Goal: Information Seeking & Learning: Compare options

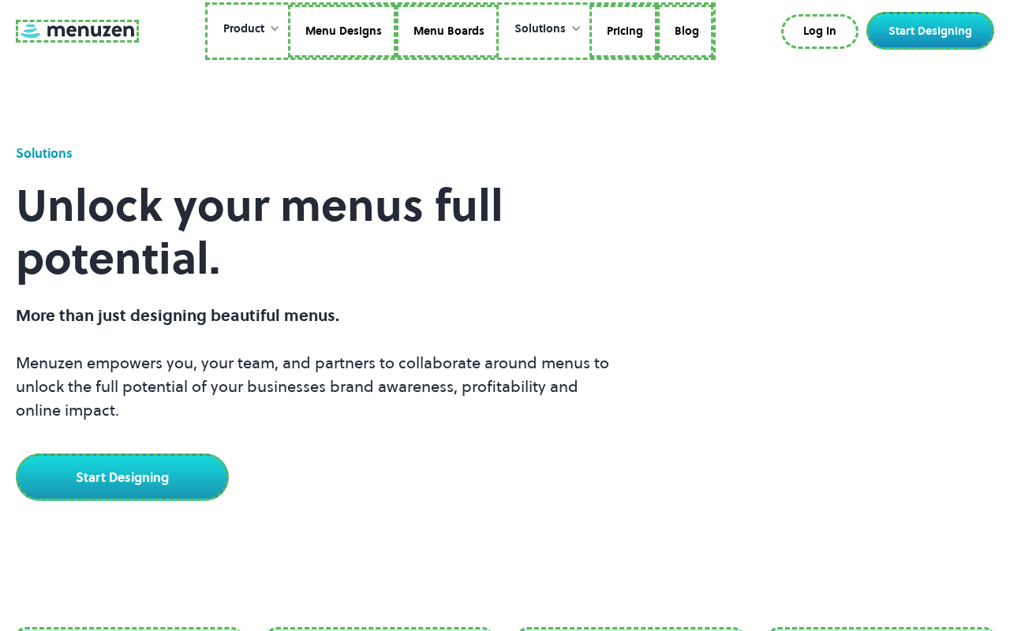
click at [75, 31] on link at bounding box center [77, 31] width 123 height 23
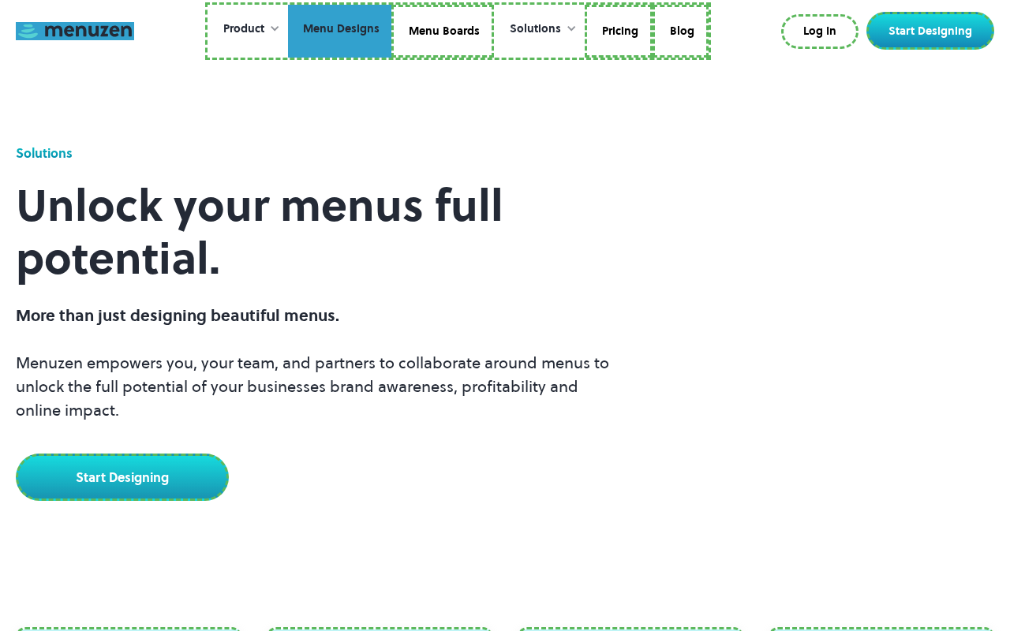
click at [341, 31] on link "Menu Designs" at bounding box center [339, 32] width 103 height 54
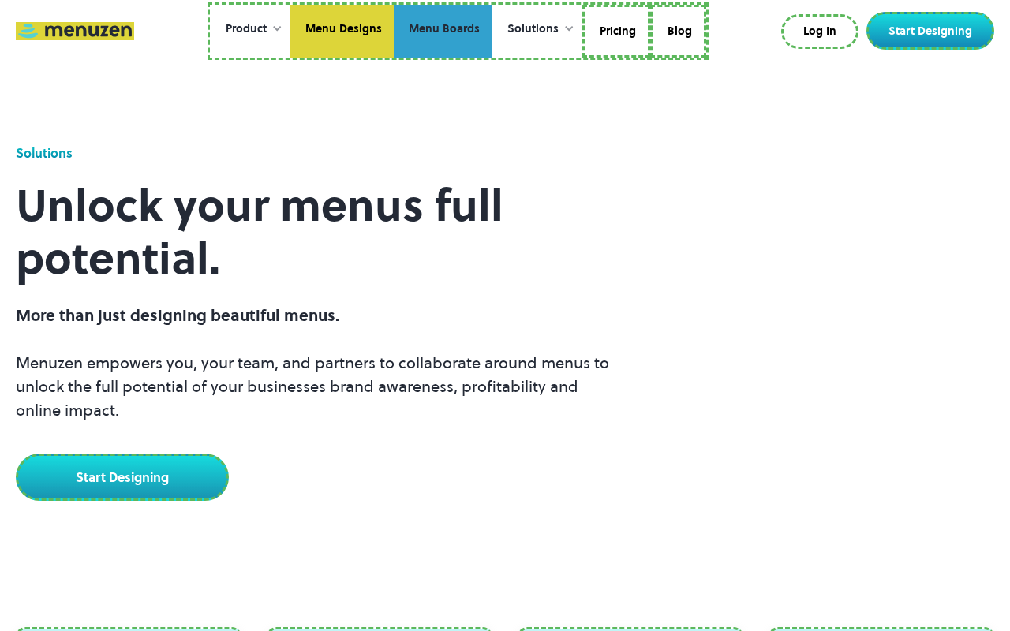
click at [442, 31] on link "Menu Boards" at bounding box center [443, 32] width 98 height 54
click at [615, 31] on link "Pricing" at bounding box center [616, 32] width 68 height 54
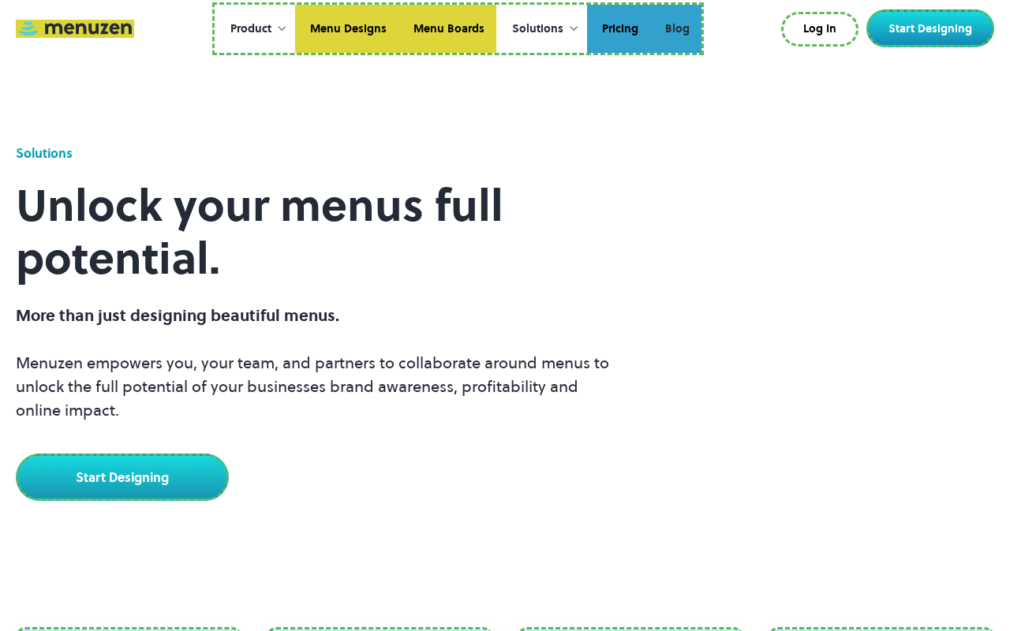
click at [676, 28] on link "Blog" at bounding box center [675, 29] width 51 height 49
click at [823, 29] on link "Log In" at bounding box center [819, 29] width 77 height 35
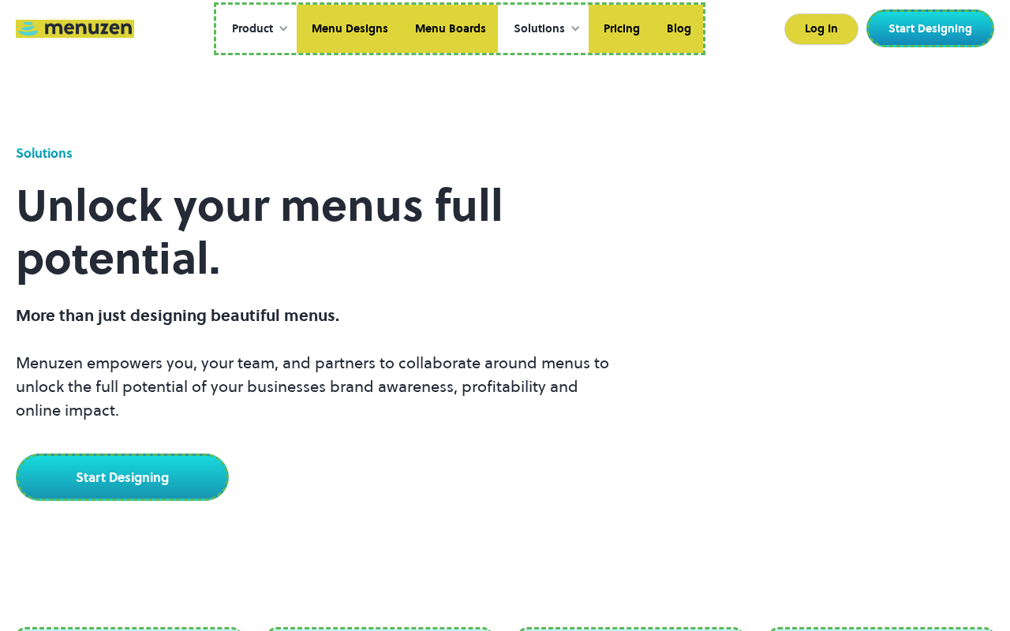
click at [934, 28] on link "Start Designing" at bounding box center [931, 28] width 128 height 38
